Goal: Task Accomplishment & Management: Manage account settings

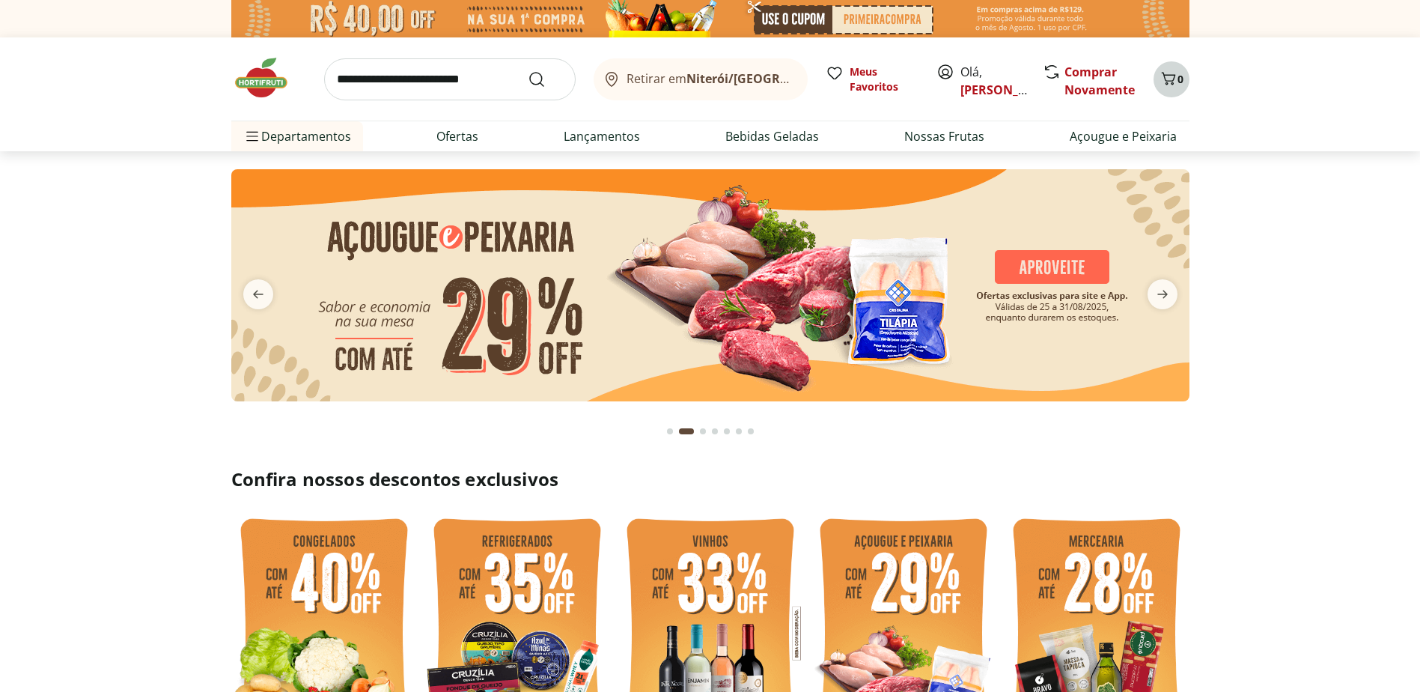
click at [1175, 82] on icon "Carrinho" at bounding box center [1169, 79] width 18 height 18
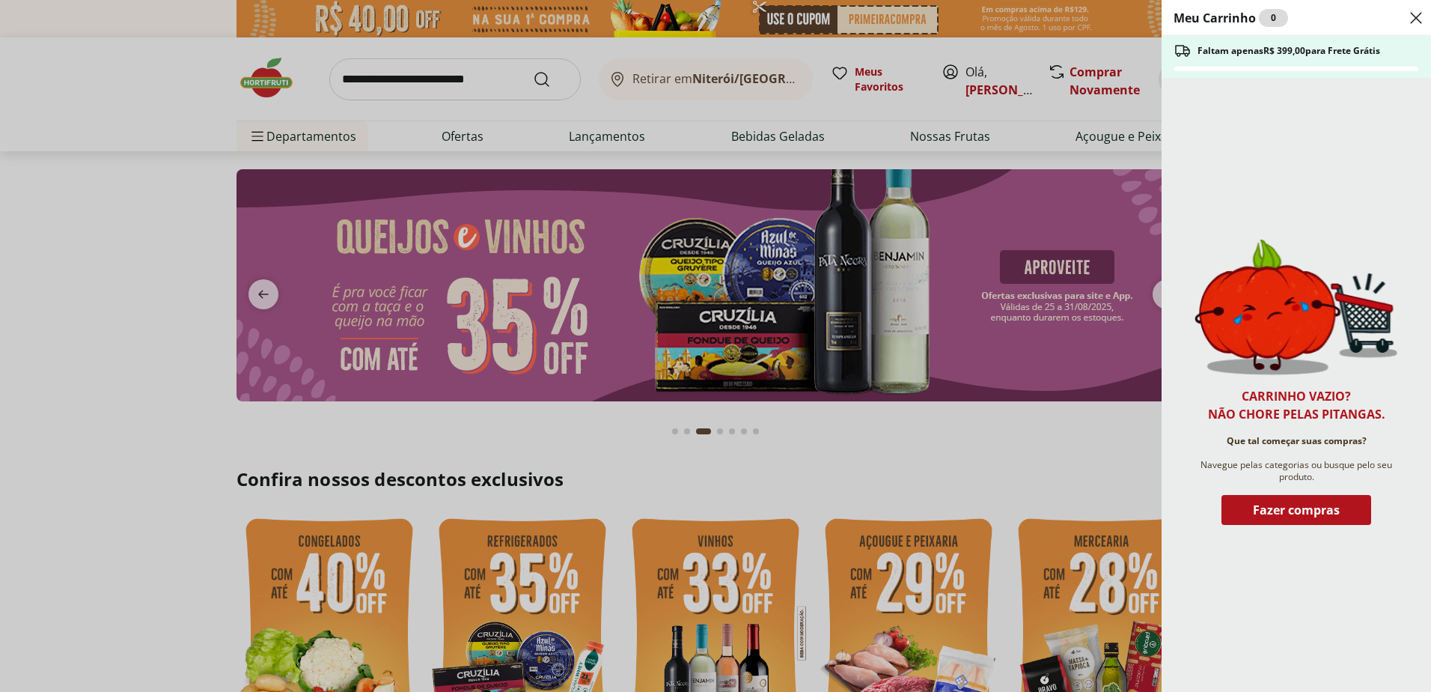
click at [1414, 16] on use "Close" at bounding box center [1416, 18] width 18 height 18
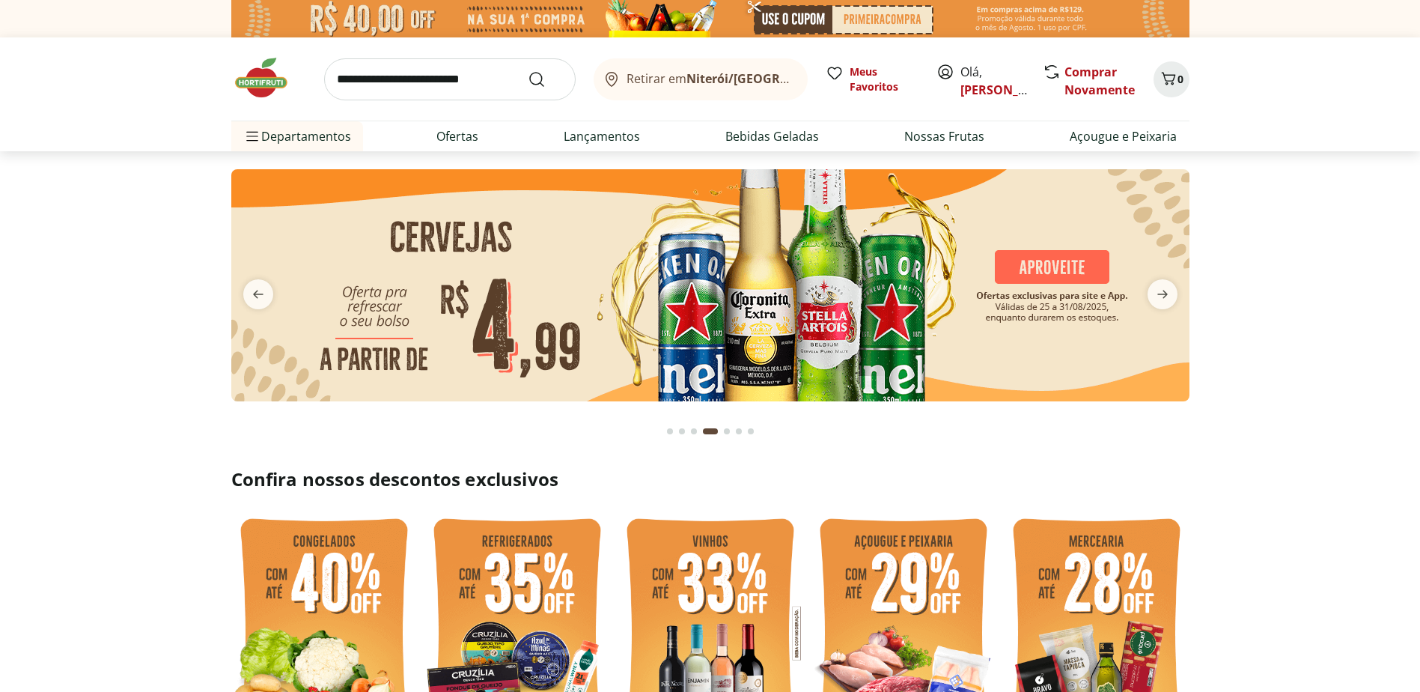
click at [971, 73] on span "Olá, Júlio" at bounding box center [993, 81] width 67 height 36
click at [943, 71] on icon at bounding box center [945, 72] width 18 height 18
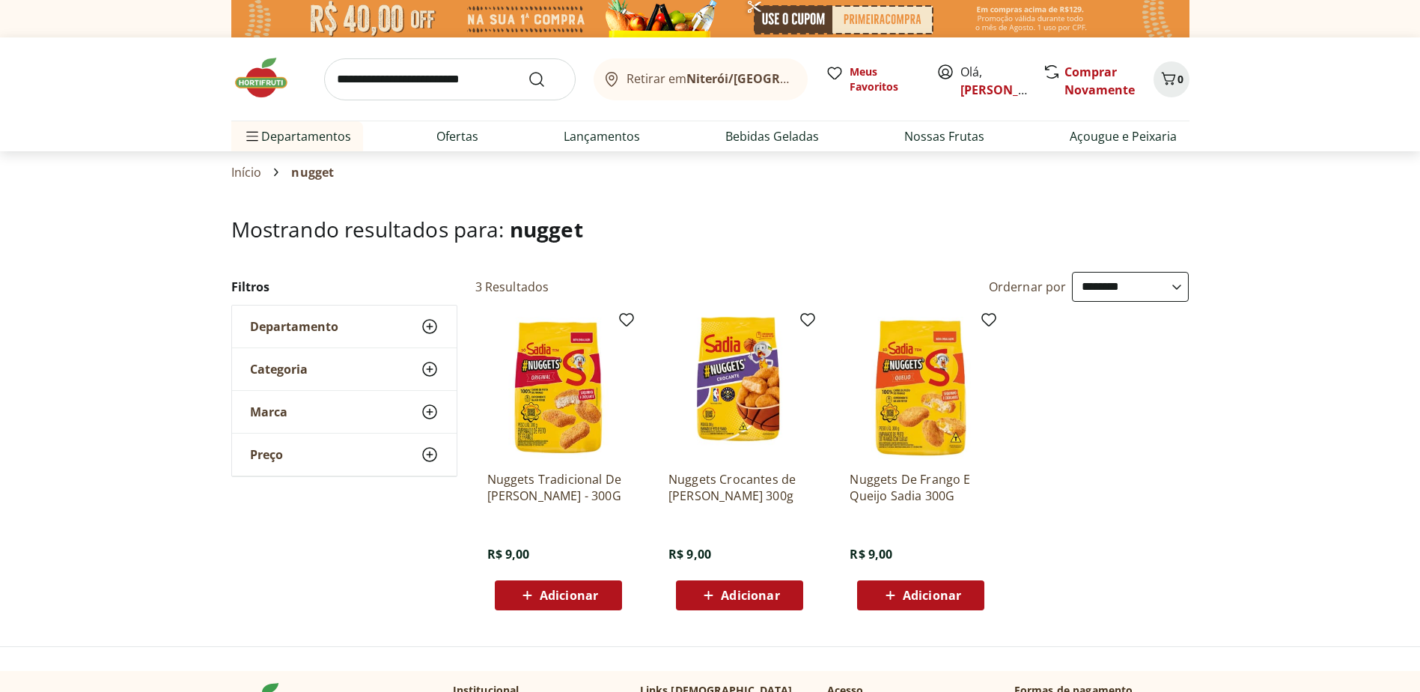
select select "**********"
click at [949, 70] on icon at bounding box center [945, 72] width 18 height 18
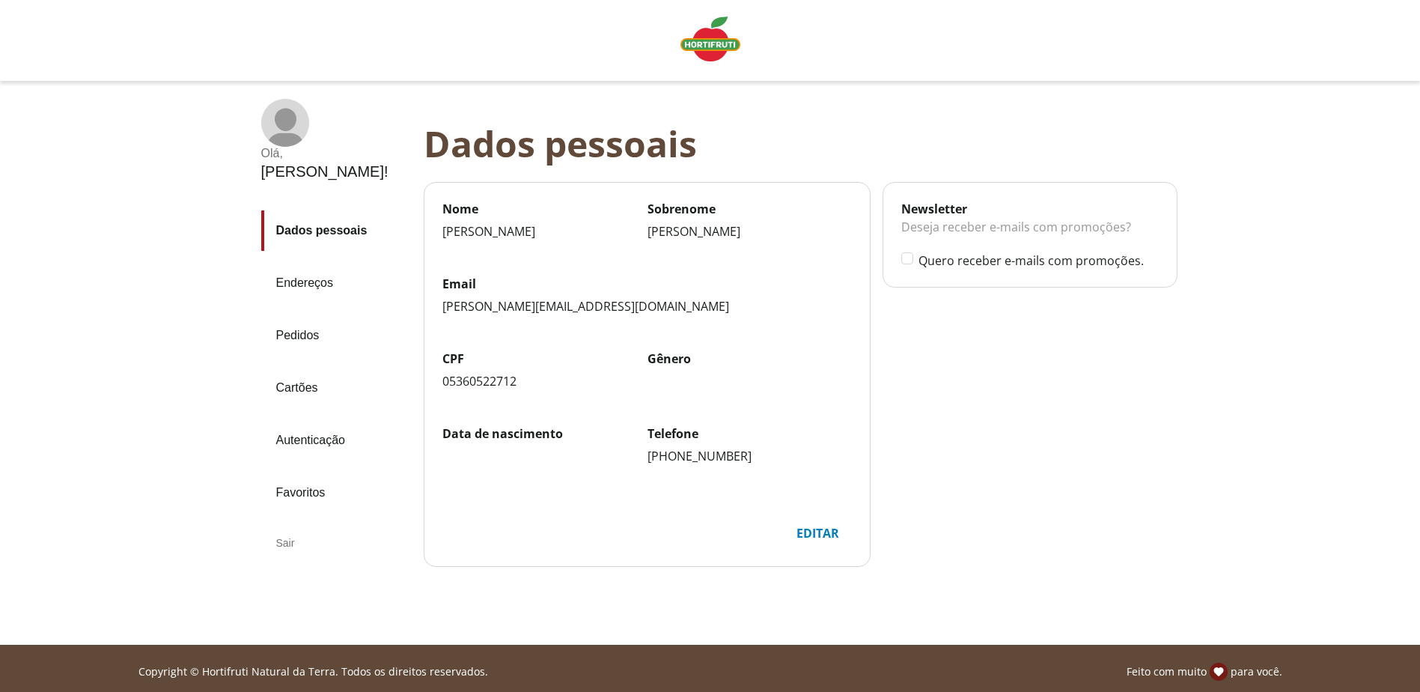
click at [278, 525] on div "Sair" at bounding box center [336, 543] width 150 height 36
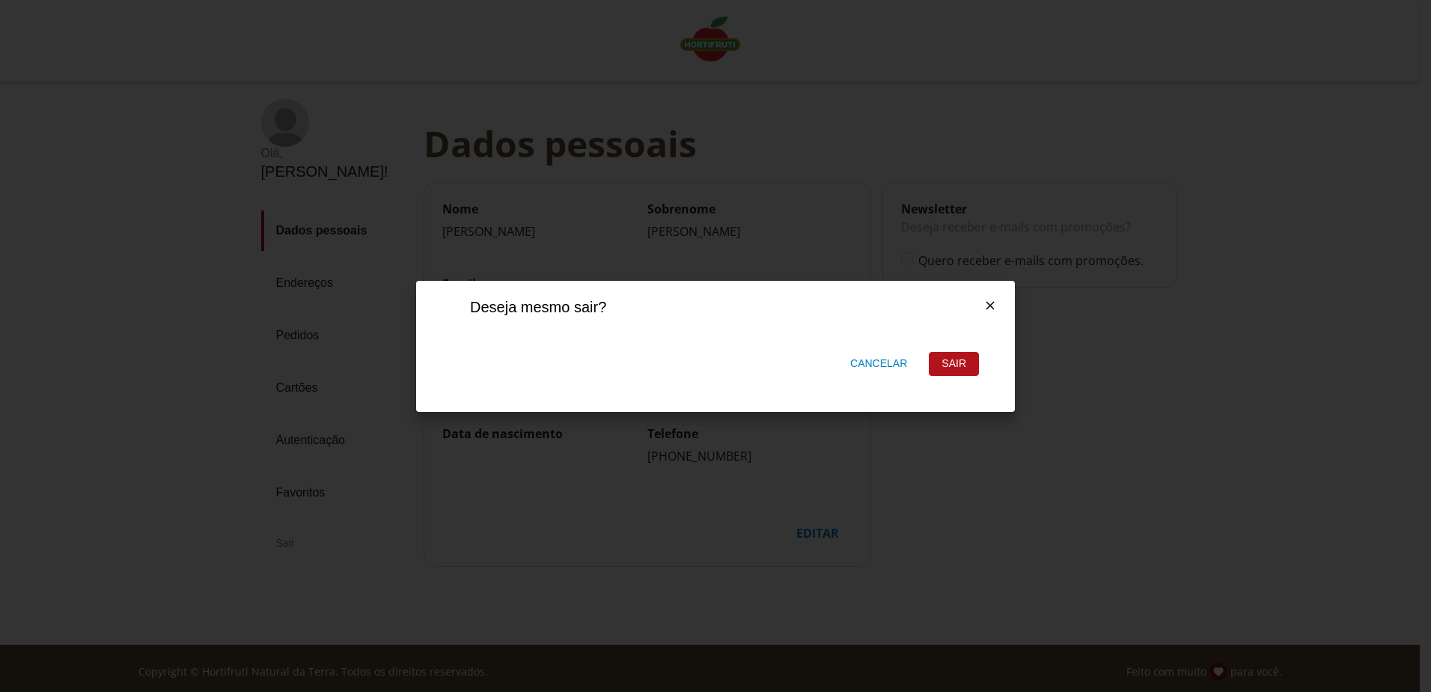
click at [948, 367] on div "Sair" at bounding box center [954, 364] width 49 height 22
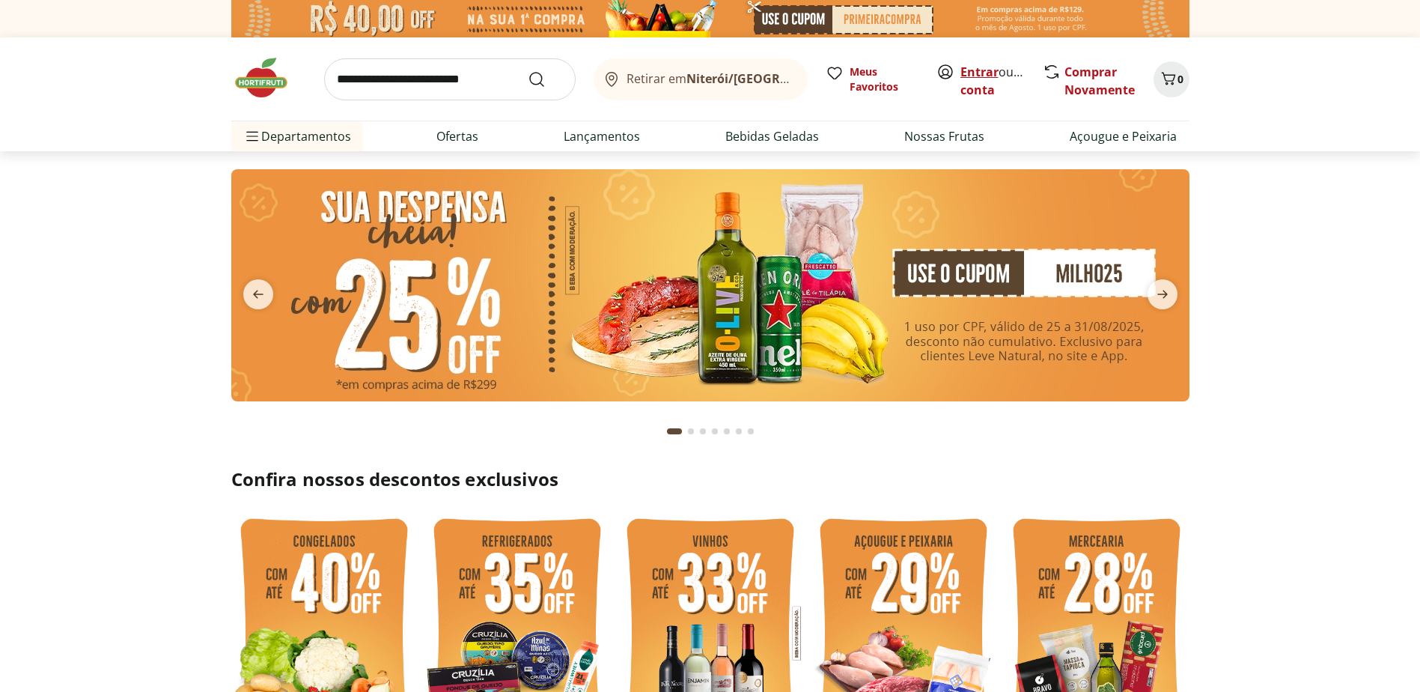
click at [985, 73] on link "Entrar" at bounding box center [979, 72] width 38 height 16
click at [969, 88] on link "Júlio" at bounding box center [1008, 90] width 97 height 16
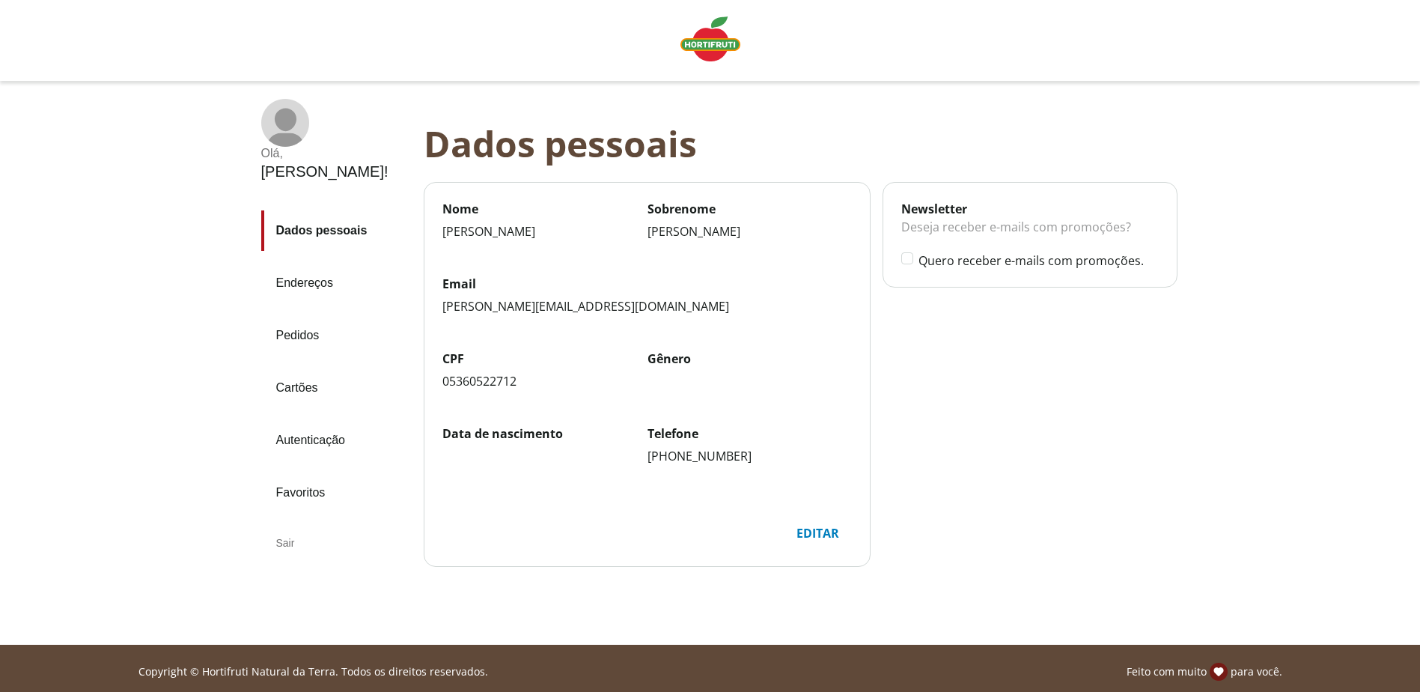
click at [281, 525] on div "Sair" at bounding box center [336, 543] width 150 height 36
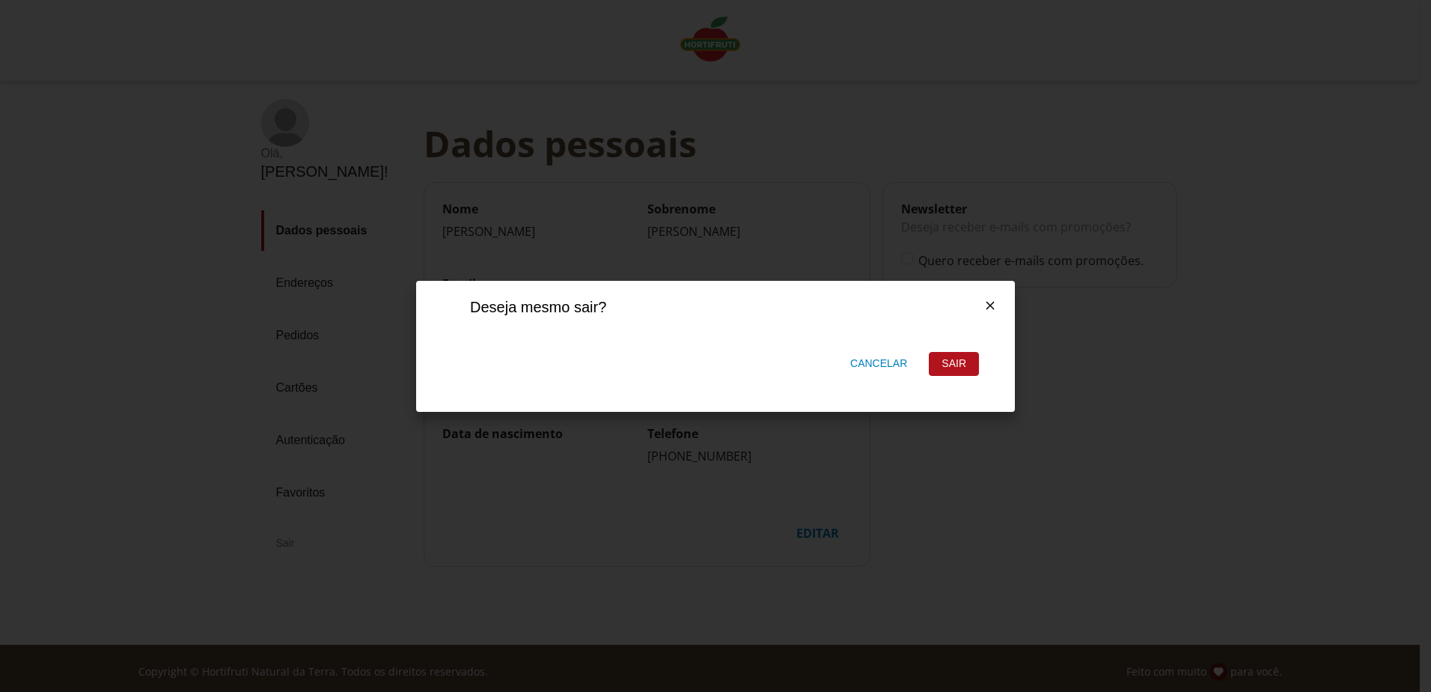
click at [935, 361] on div "Sair" at bounding box center [954, 364] width 49 height 22
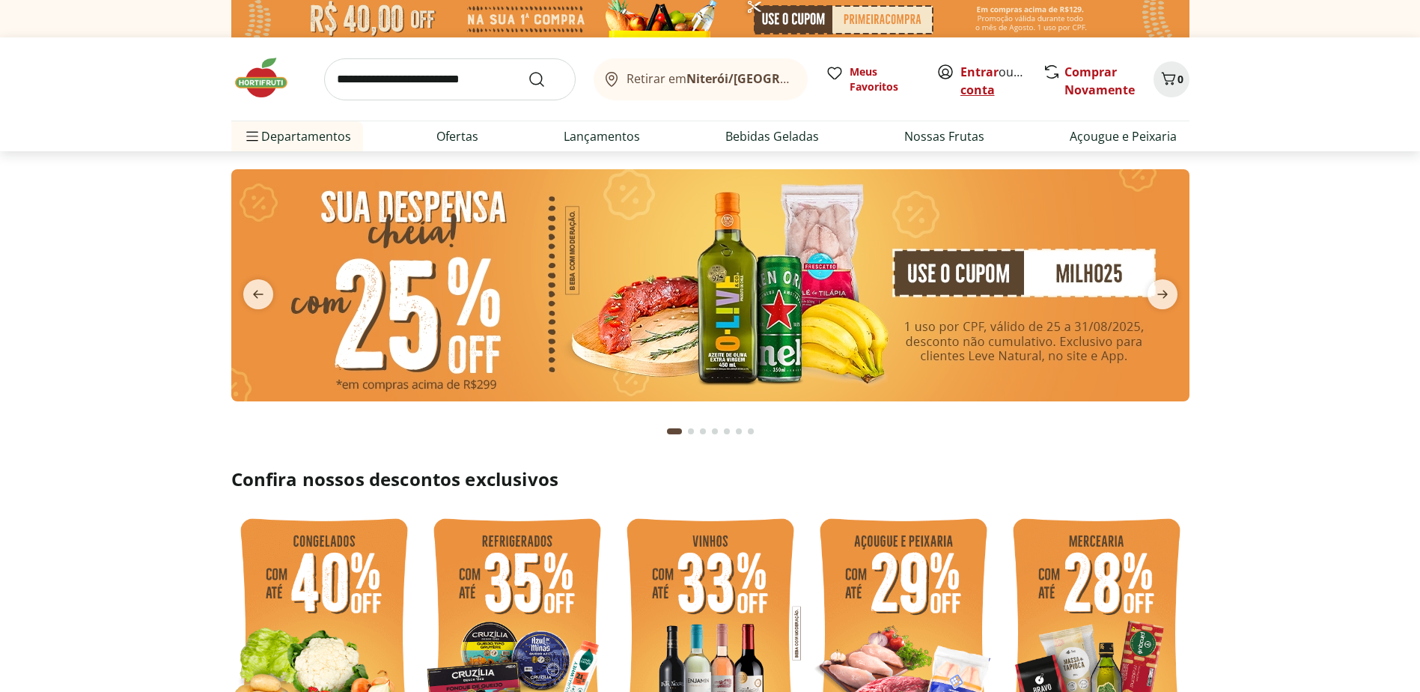
click at [1011, 88] on link "Criar conta" at bounding box center [1001, 81] width 82 height 34
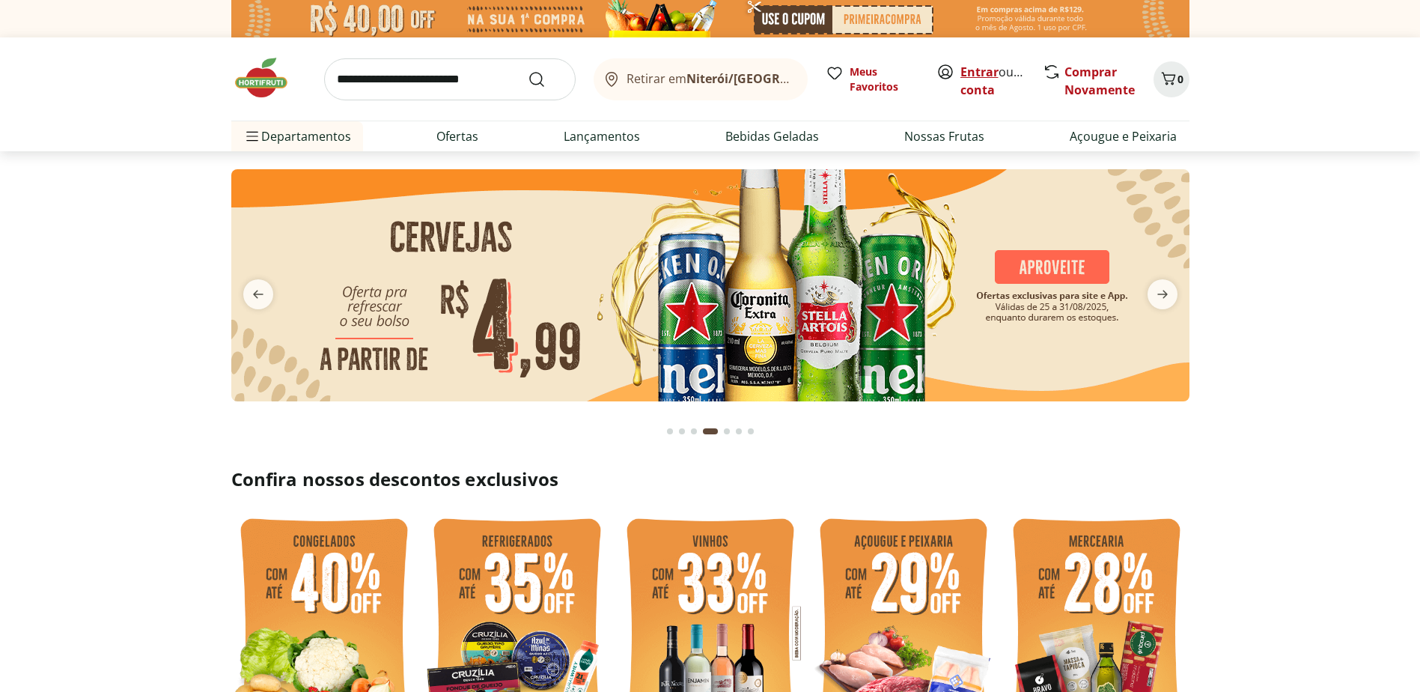
click at [972, 71] on link "Entrar" at bounding box center [979, 72] width 38 height 16
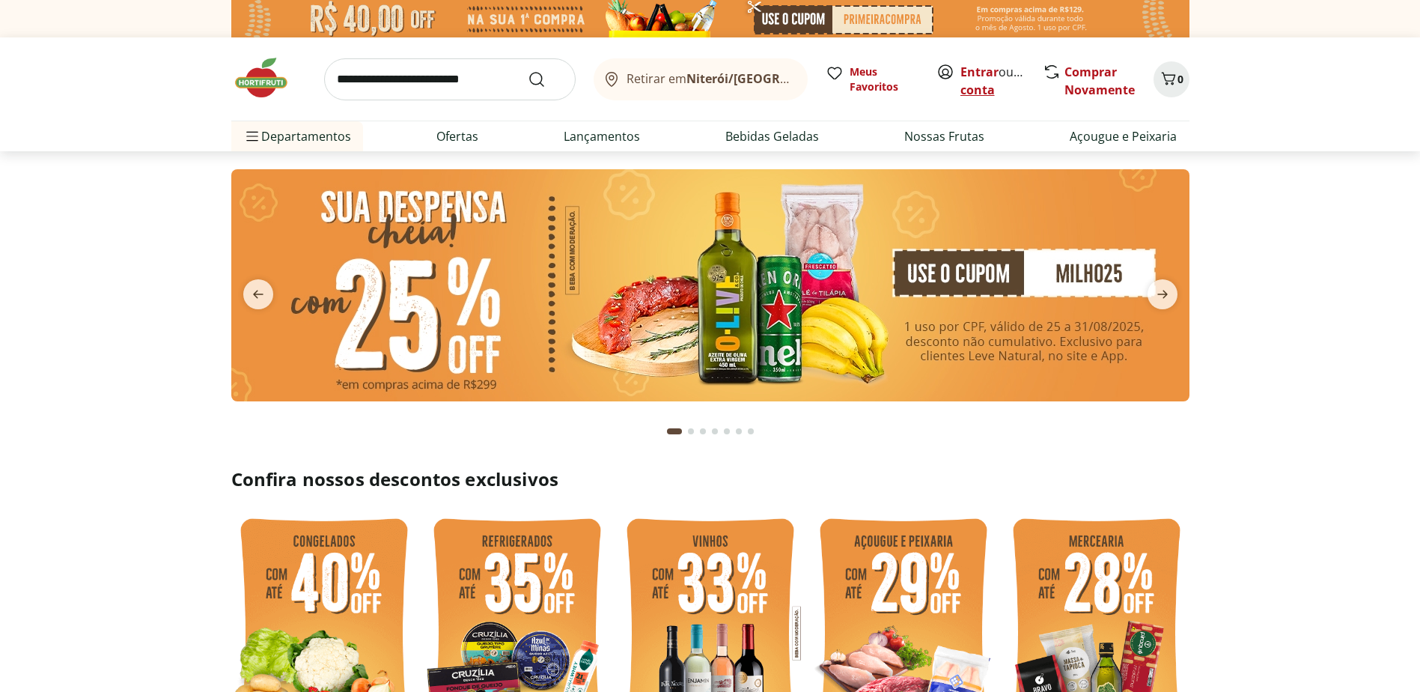
click at [988, 93] on link "Criar conta" at bounding box center [1001, 81] width 82 height 34
click at [984, 82] on link "Criar conta" at bounding box center [1001, 81] width 82 height 34
